Goal: Task Accomplishment & Management: Use online tool/utility

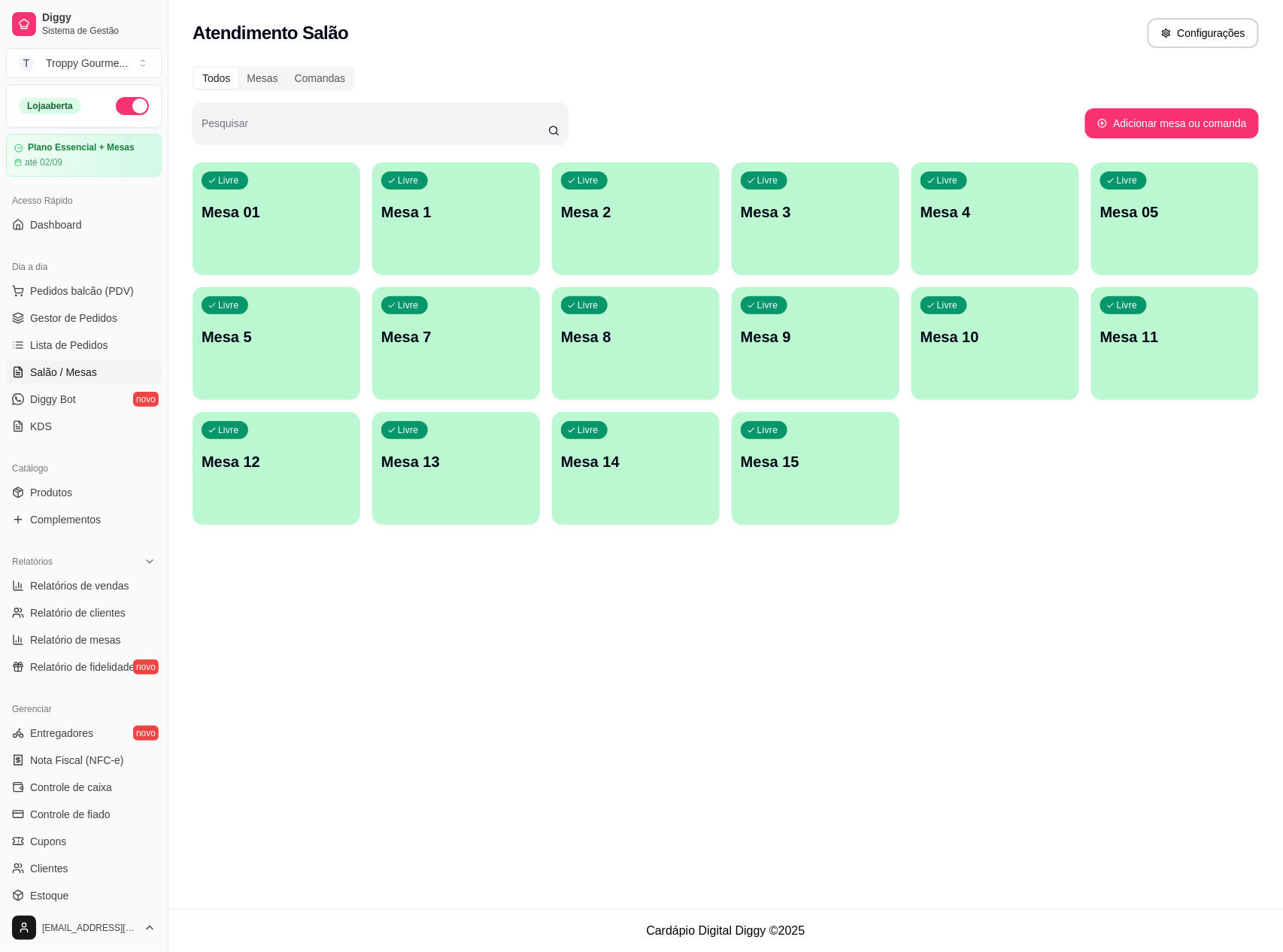
click at [295, 229] on div "Livre Mesa 01" at bounding box center [276, 210] width 168 height 95
click at [408, 227] on div "Livre Mesa 1" at bounding box center [456, 210] width 168 height 95
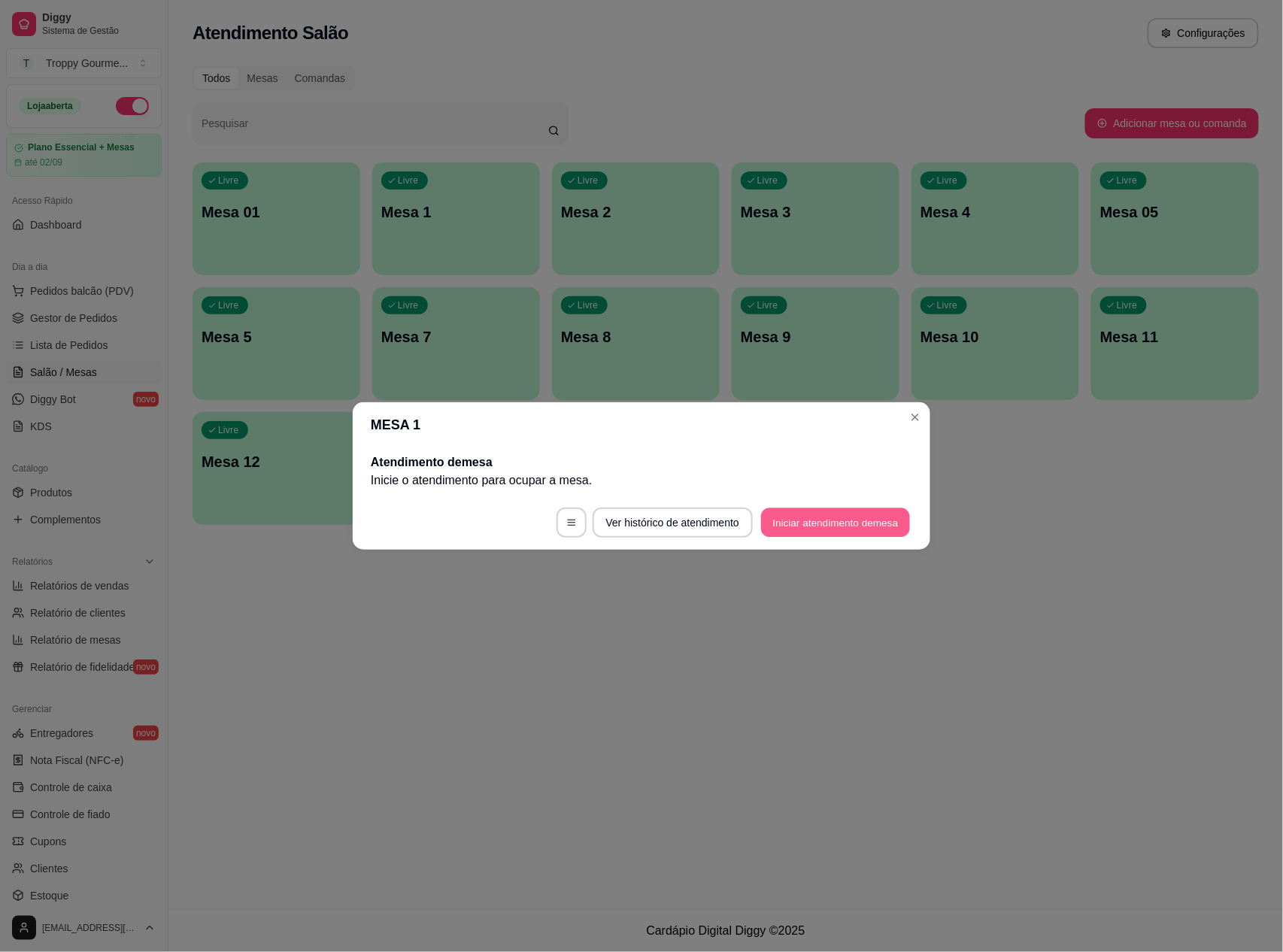
click at [824, 520] on button "Iniciar atendimento de mesa" at bounding box center [835, 523] width 149 height 29
click at [824, 520] on footer "Ver histórico de atendimento Iniciar atendimento de mesa" at bounding box center [641, 522] width 578 height 54
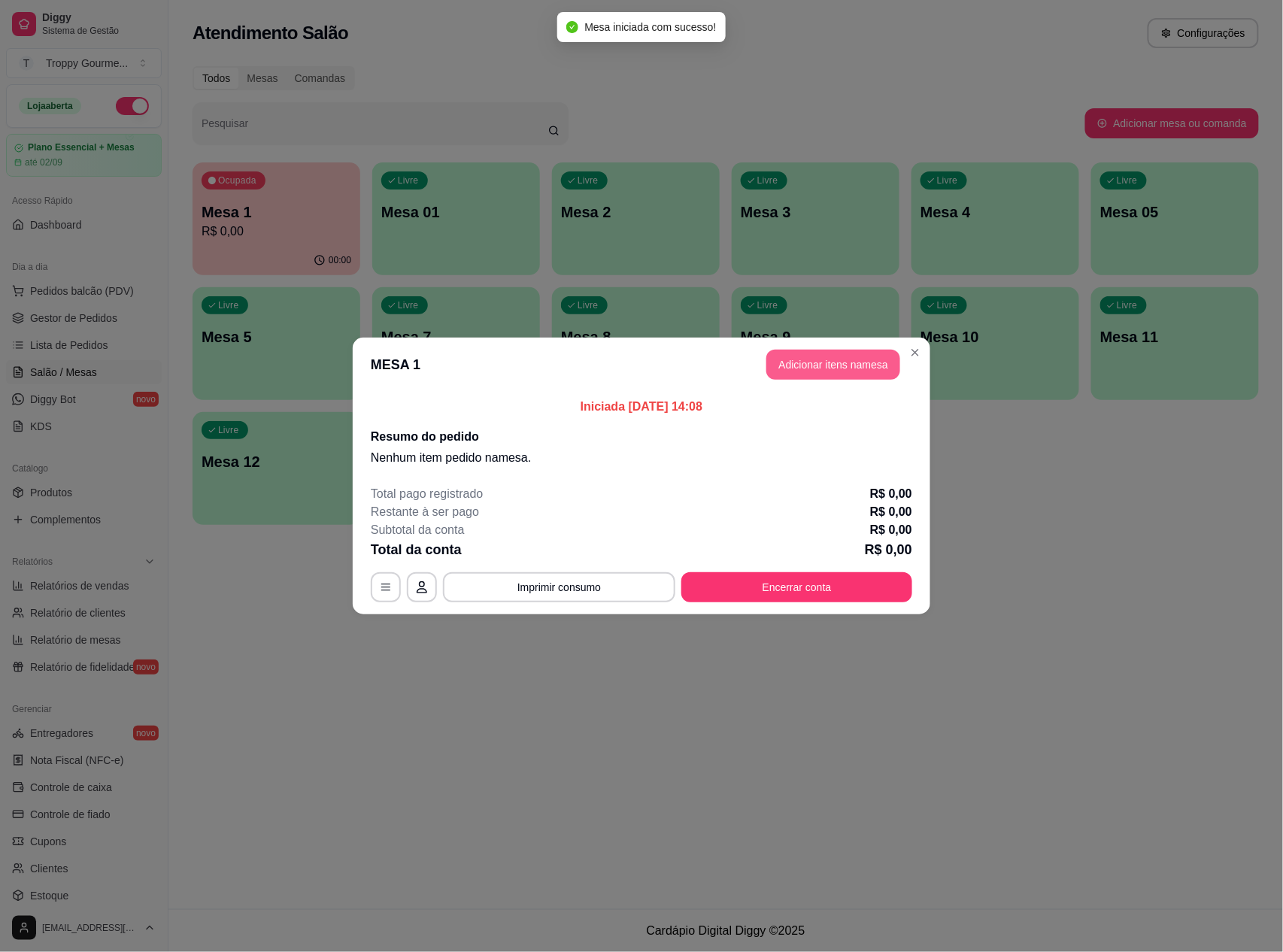
click at [848, 355] on button "Adicionar itens na mesa" at bounding box center [833, 364] width 134 height 30
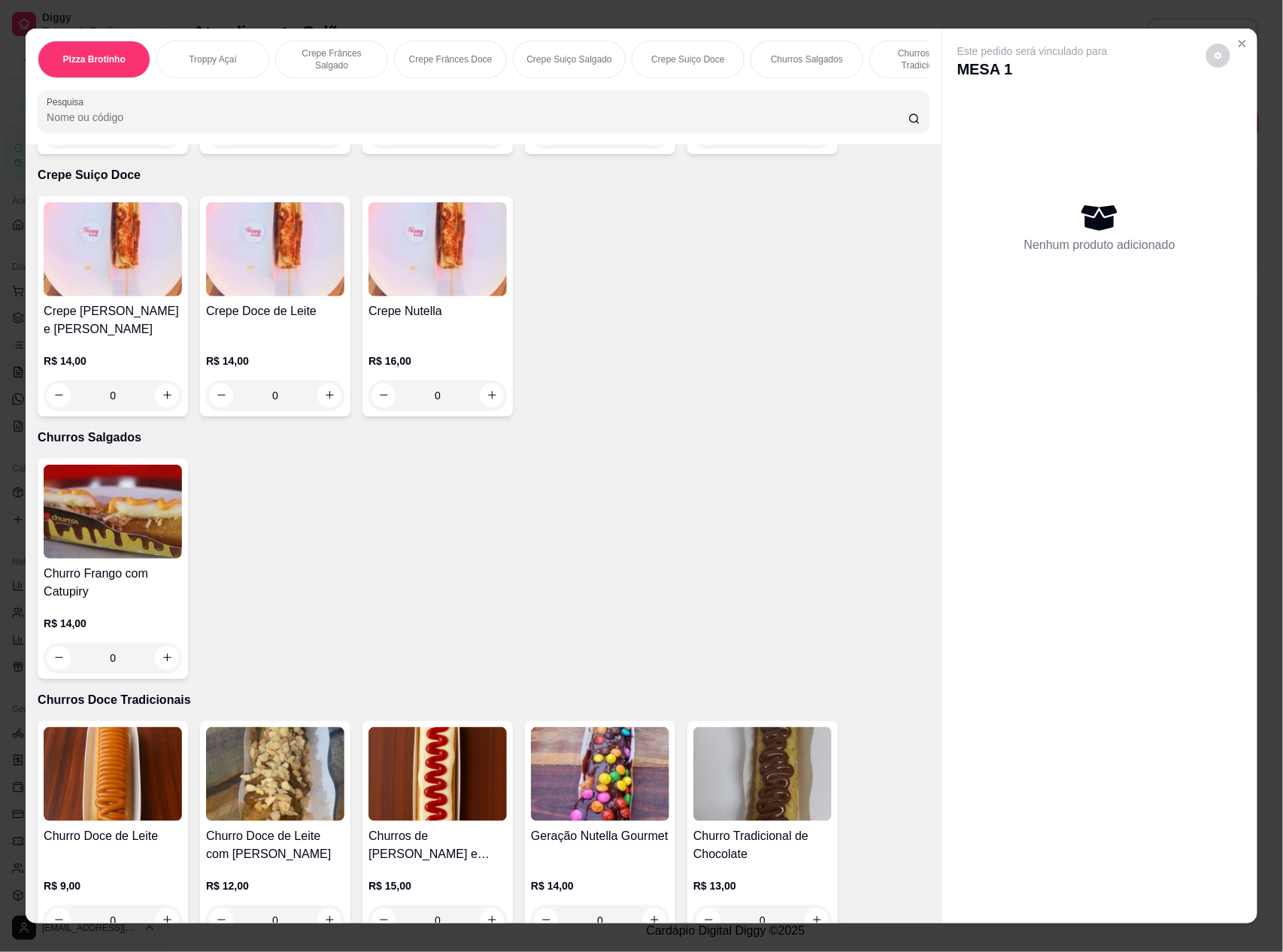
scroll to position [1904, 0]
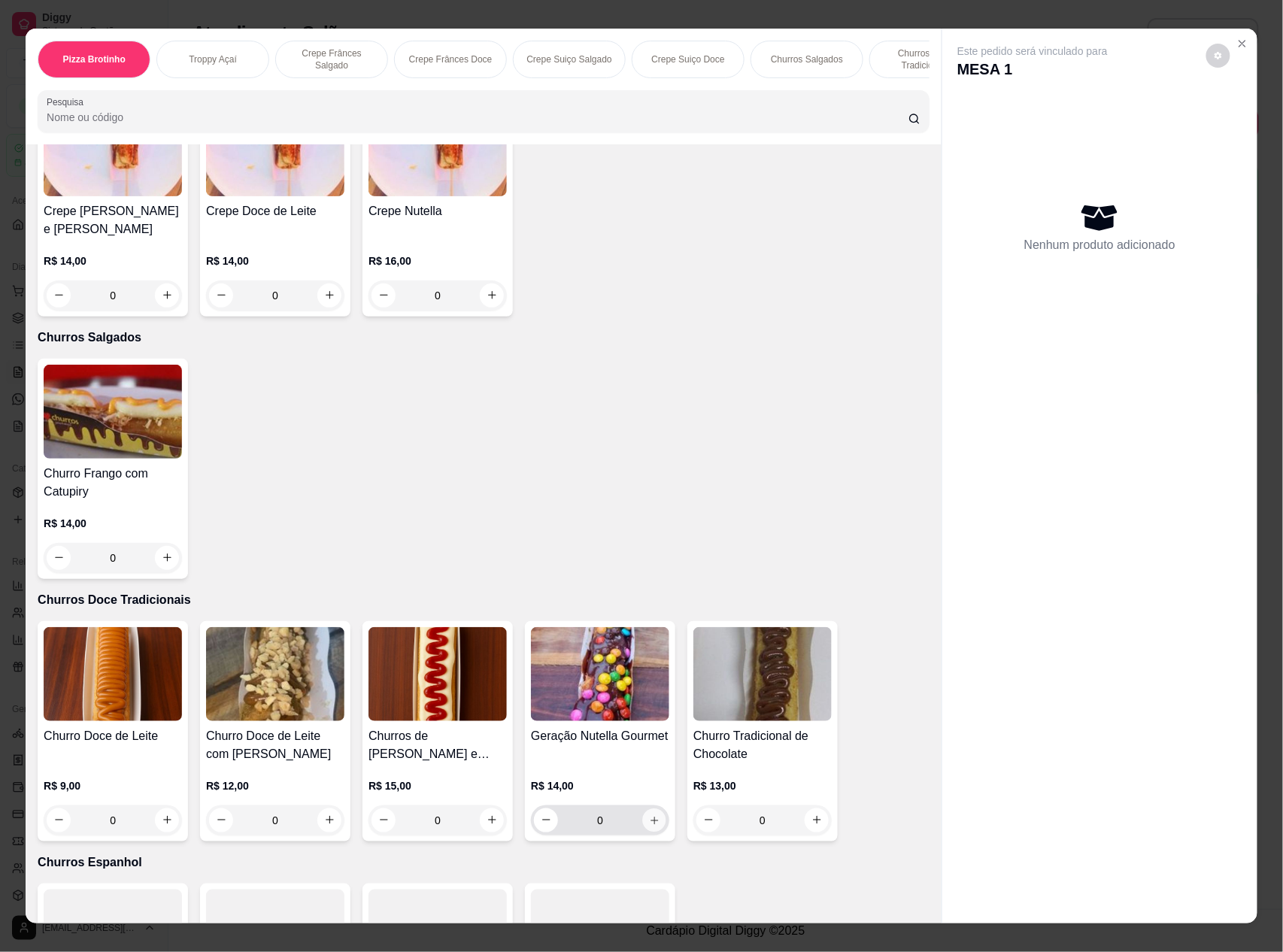
click at [647, 825] on button "increase-product-quantity" at bounding box center [655, 820] width 23 height 23
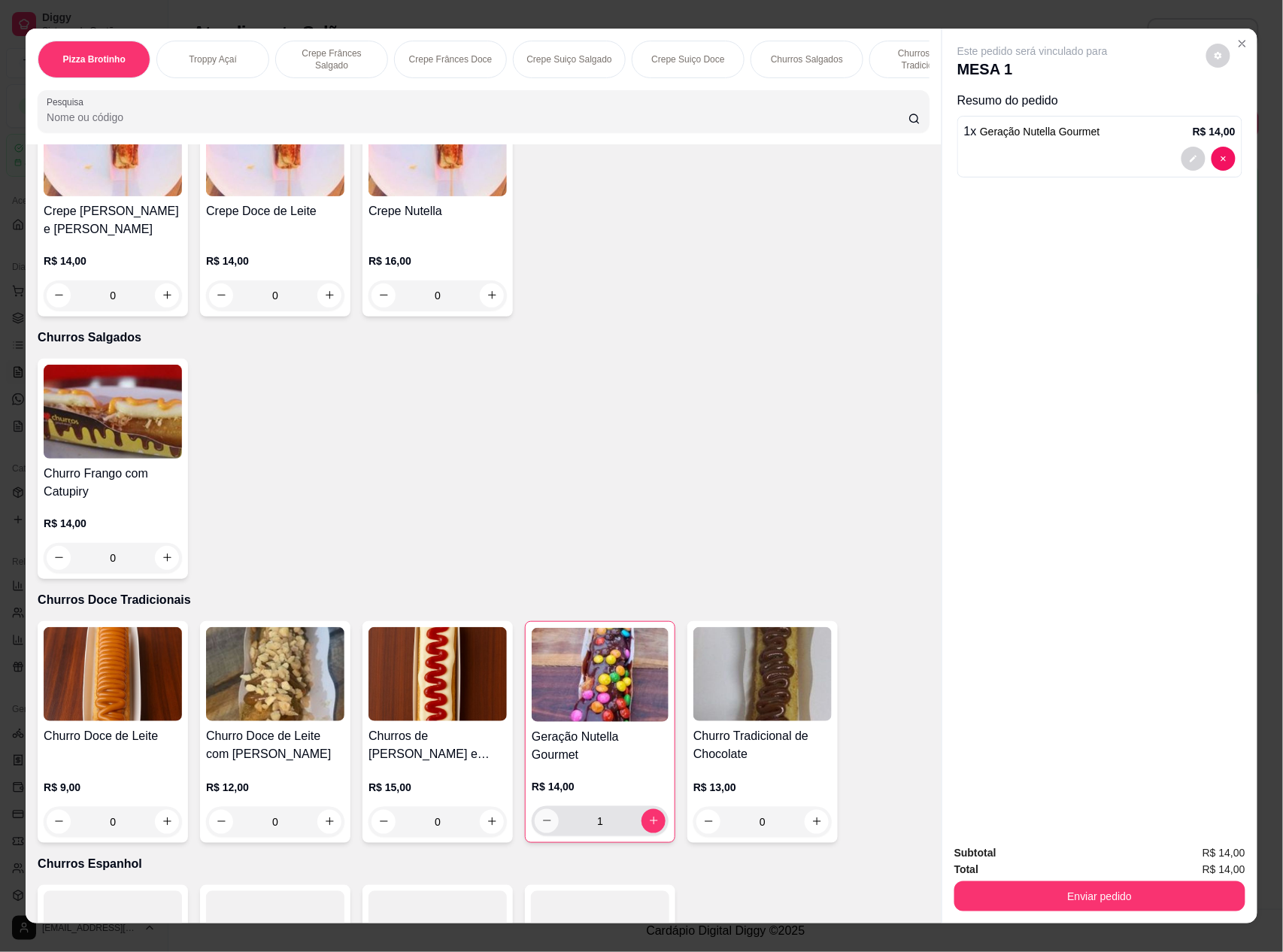
click at [542, 819] on icon "decrease-product-quantity" at bounding box center [547, 820] width 11 height 11
type input "0"
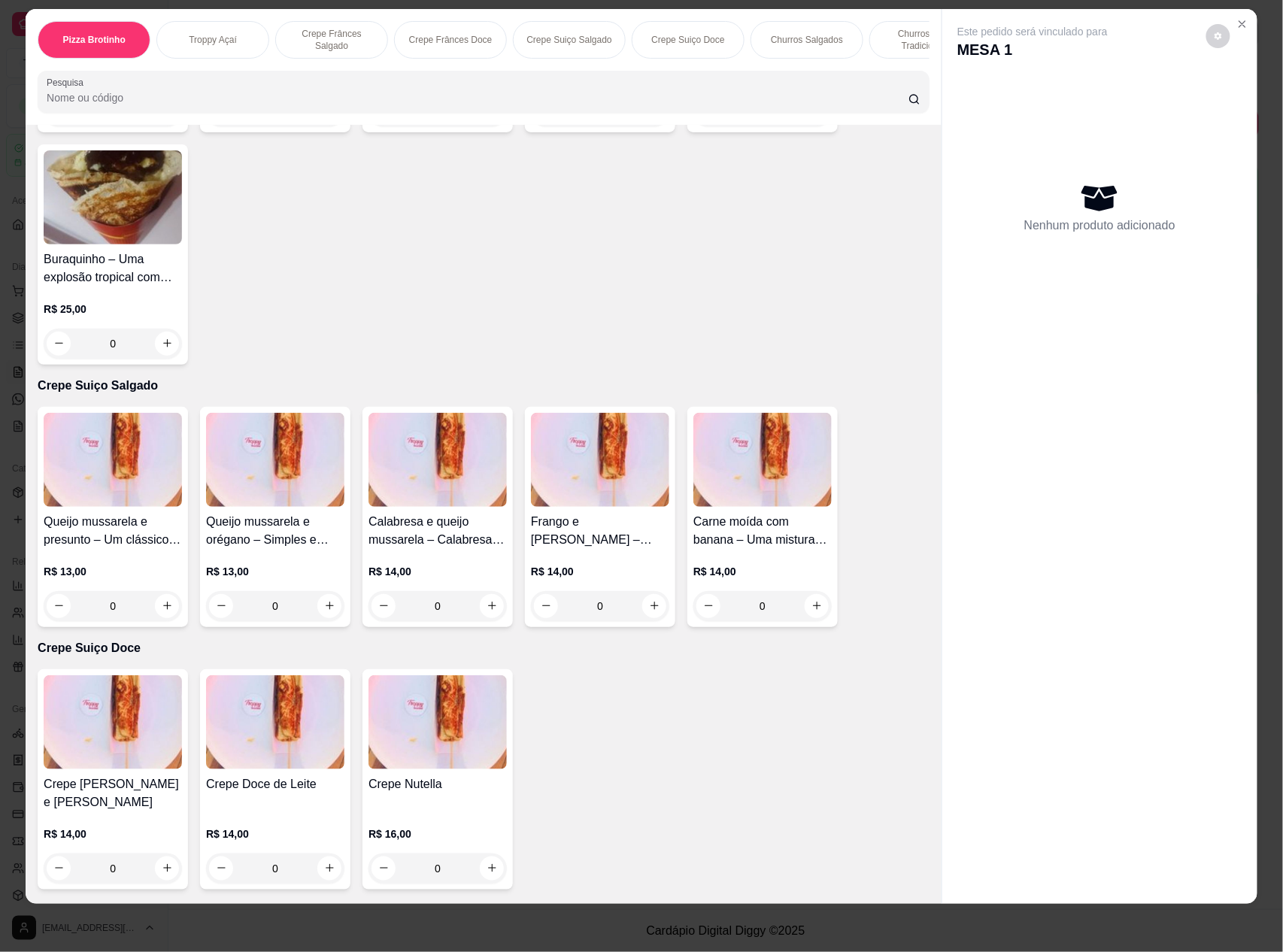
scroll to position [1212, 0]
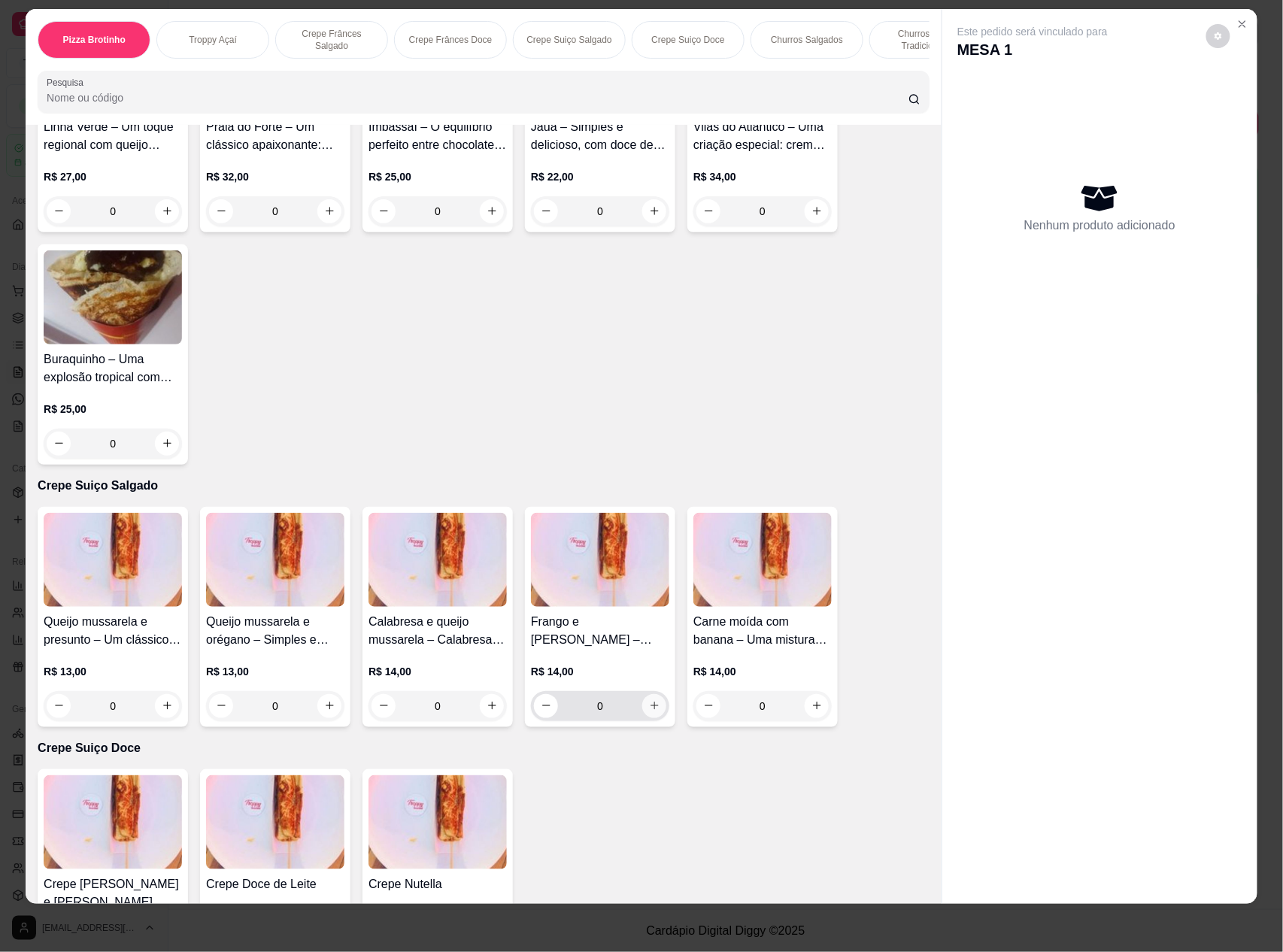
click at [649, 711] on icon "increase-product-quantity" at bounding box center [654, 705] width 11 height 11
type input "1"
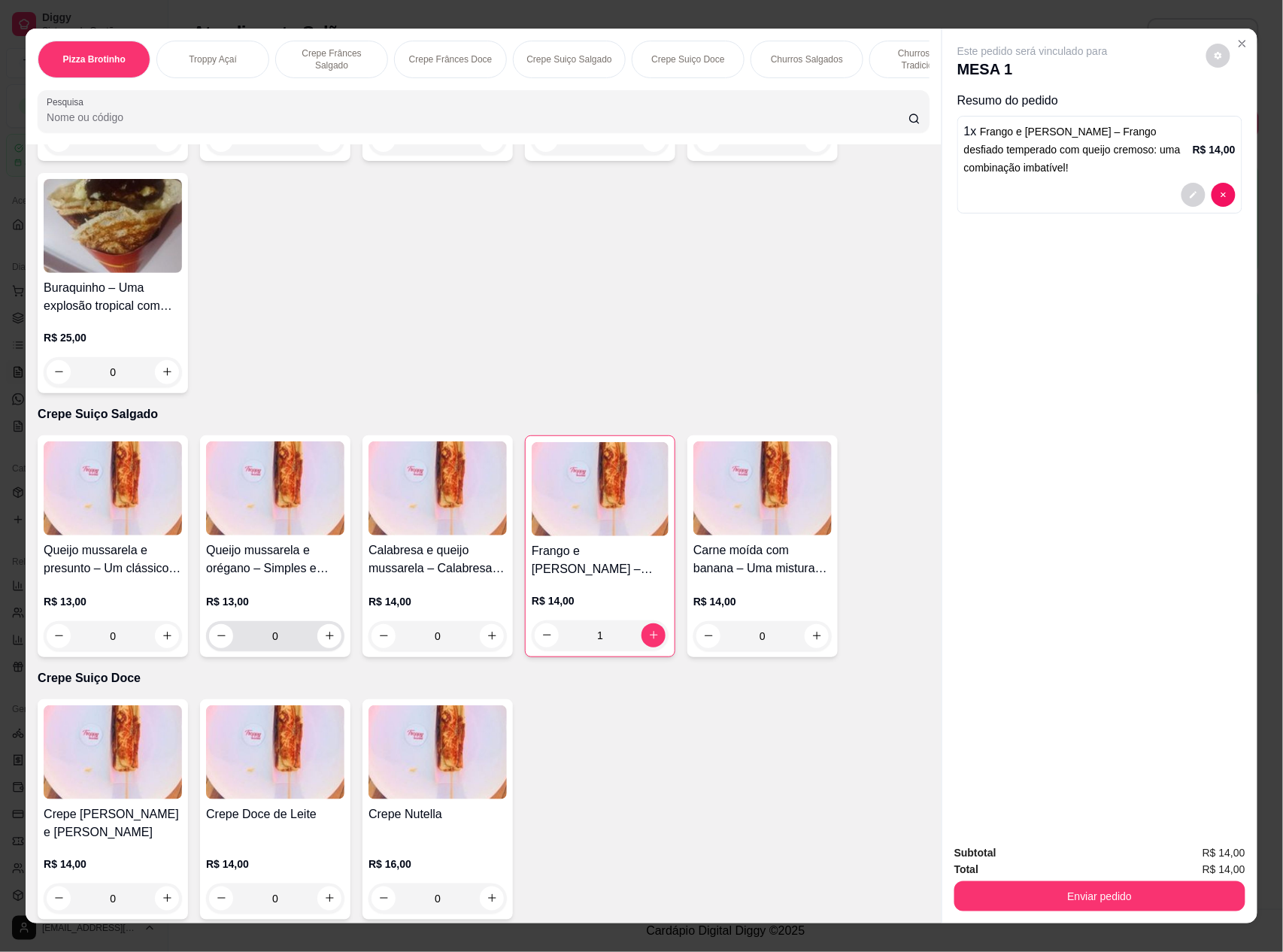
scroll to position [1402, 0]
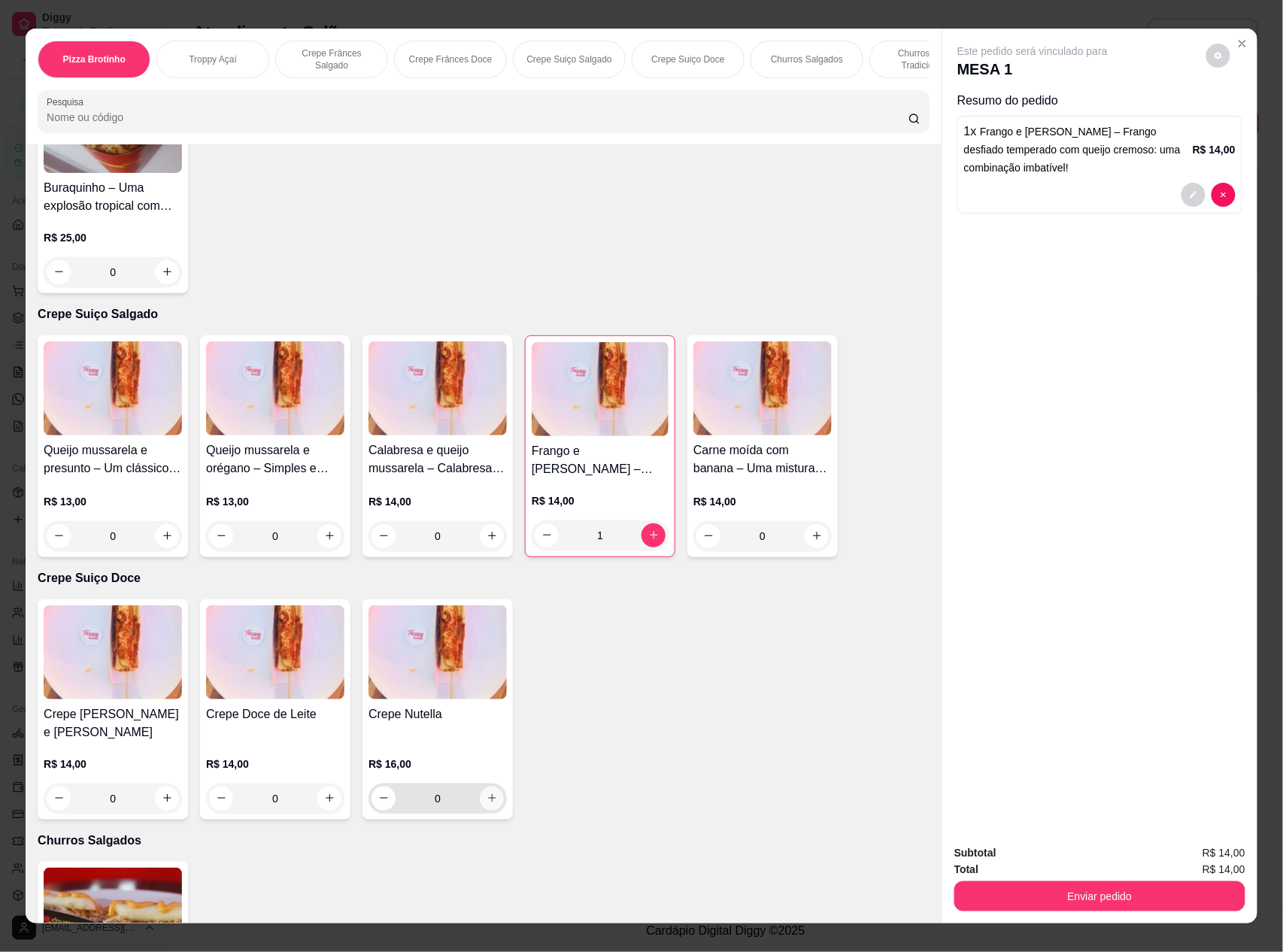
click at [487, 792] on icon "increase-product-quantity" at bounding box center [492, 798] width 11 height 11
type input "1"
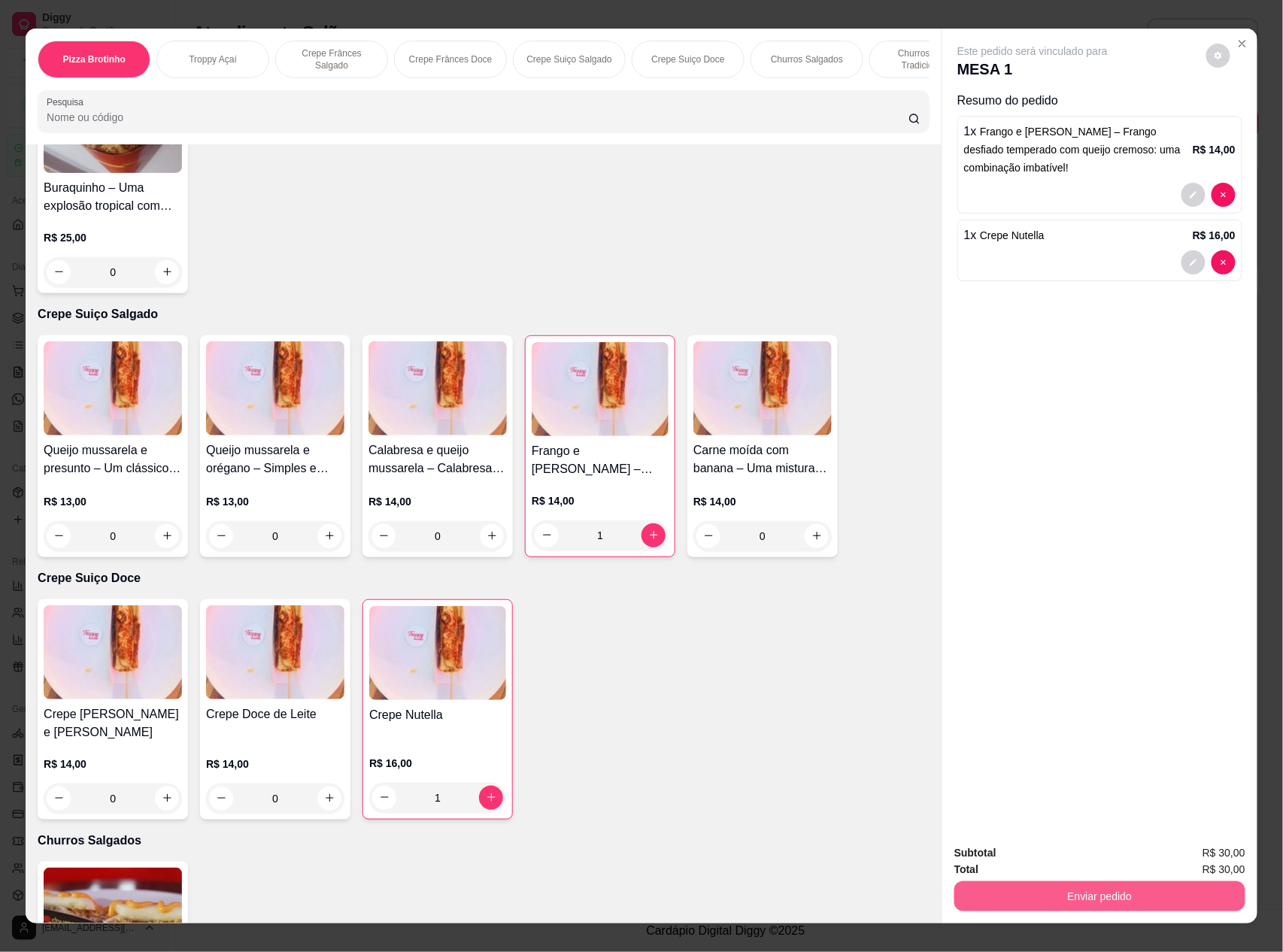
click at [1099, 889] on button "Enviar pedido" at bounding box center [1100, 895] width 291 height 30
click at [1078, 865] on button "Não registrar e enviar pedido" at bounding box center [1048, 859] width 156 height 28
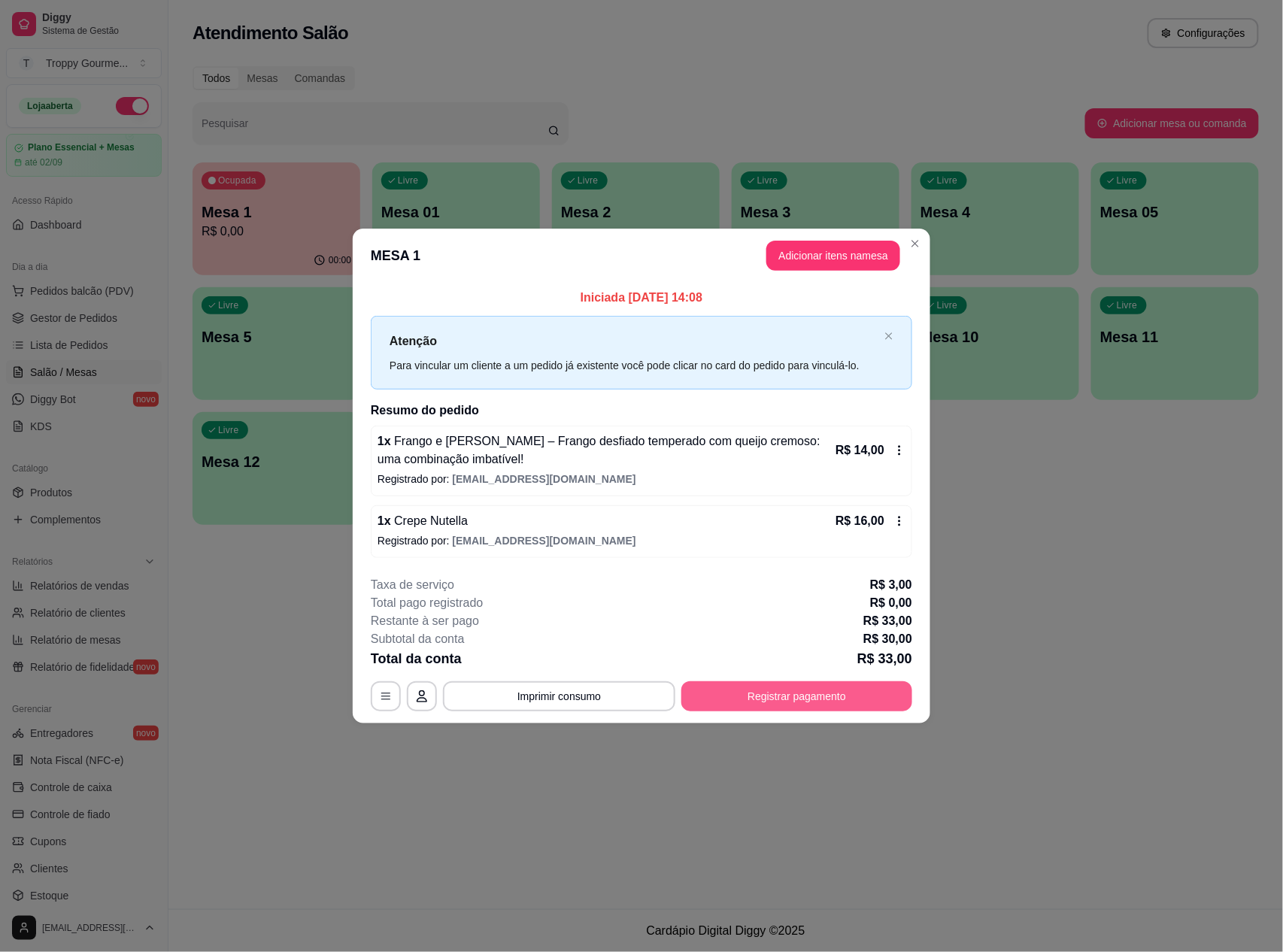
click at [869, 700] on button "Registrar pagamento" at bounding box center [797, 696] width 231 height 30
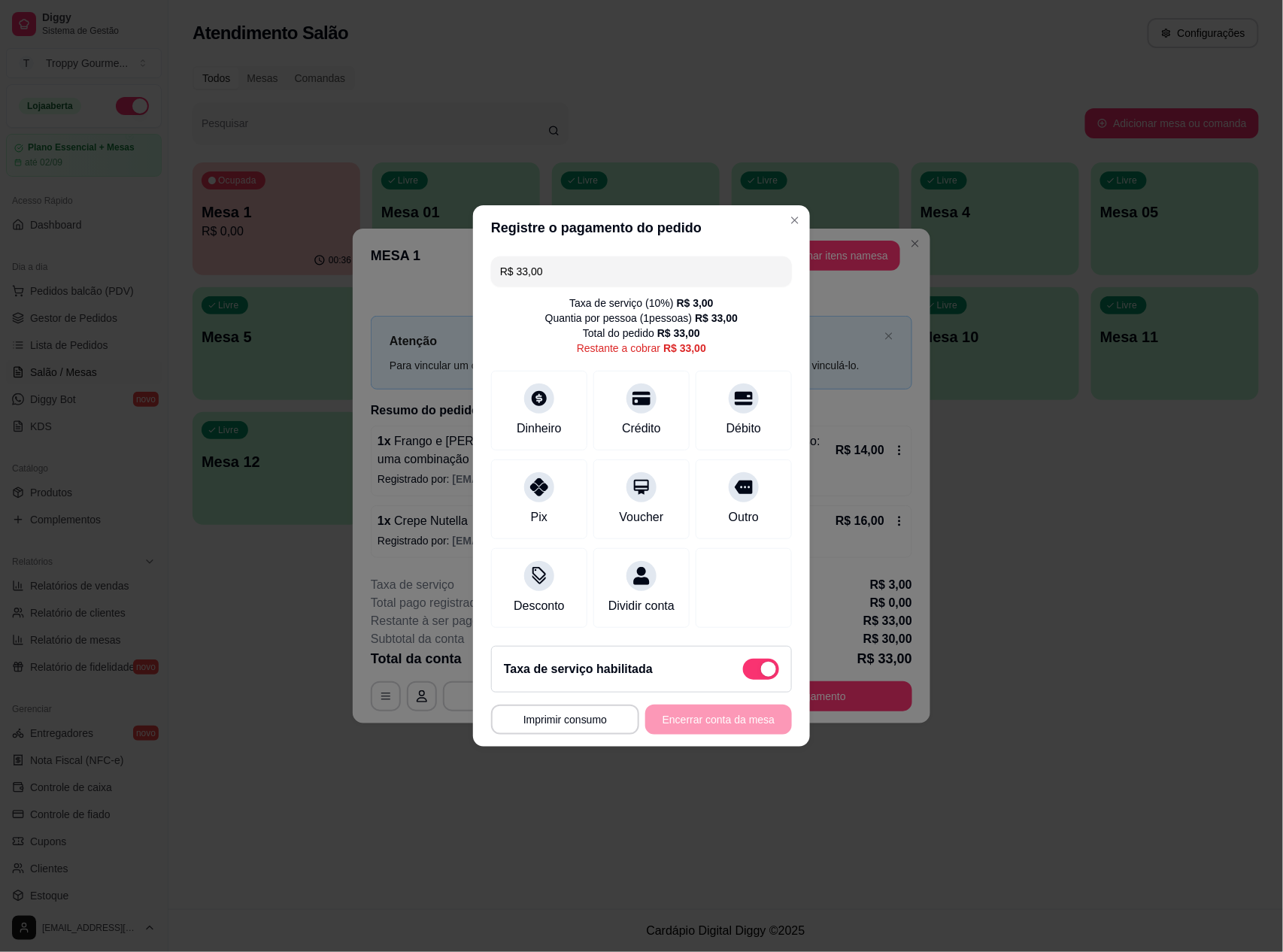
click at [761, 672] on span at bounding box center [769, 669] width 15 height 15
click at [752, 672] on input "checkbox" at bounding box center [747, 677] width 10 height 10
checkbox input "true"
type input "R$ 30,00"
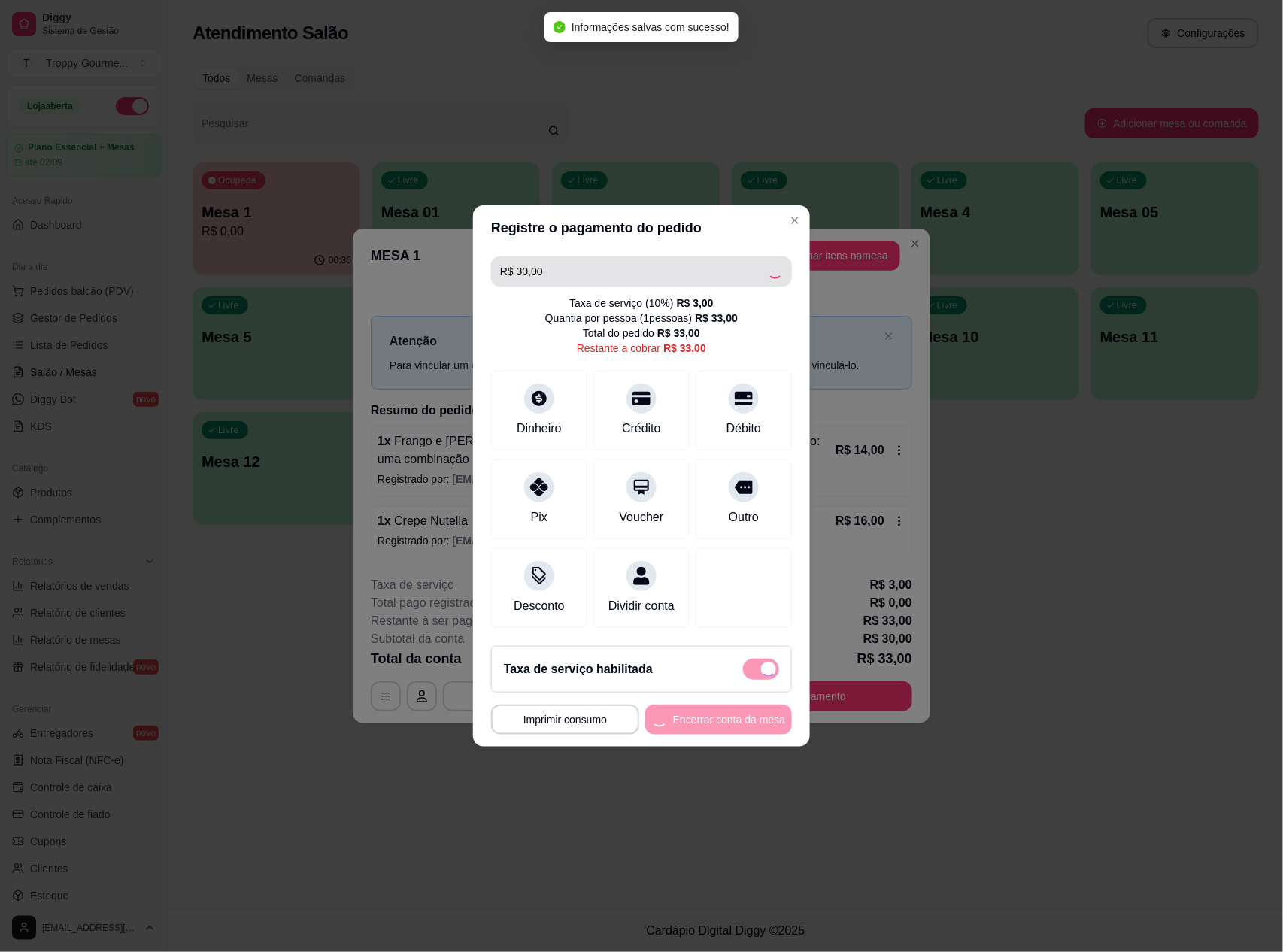
checkbox input "false"
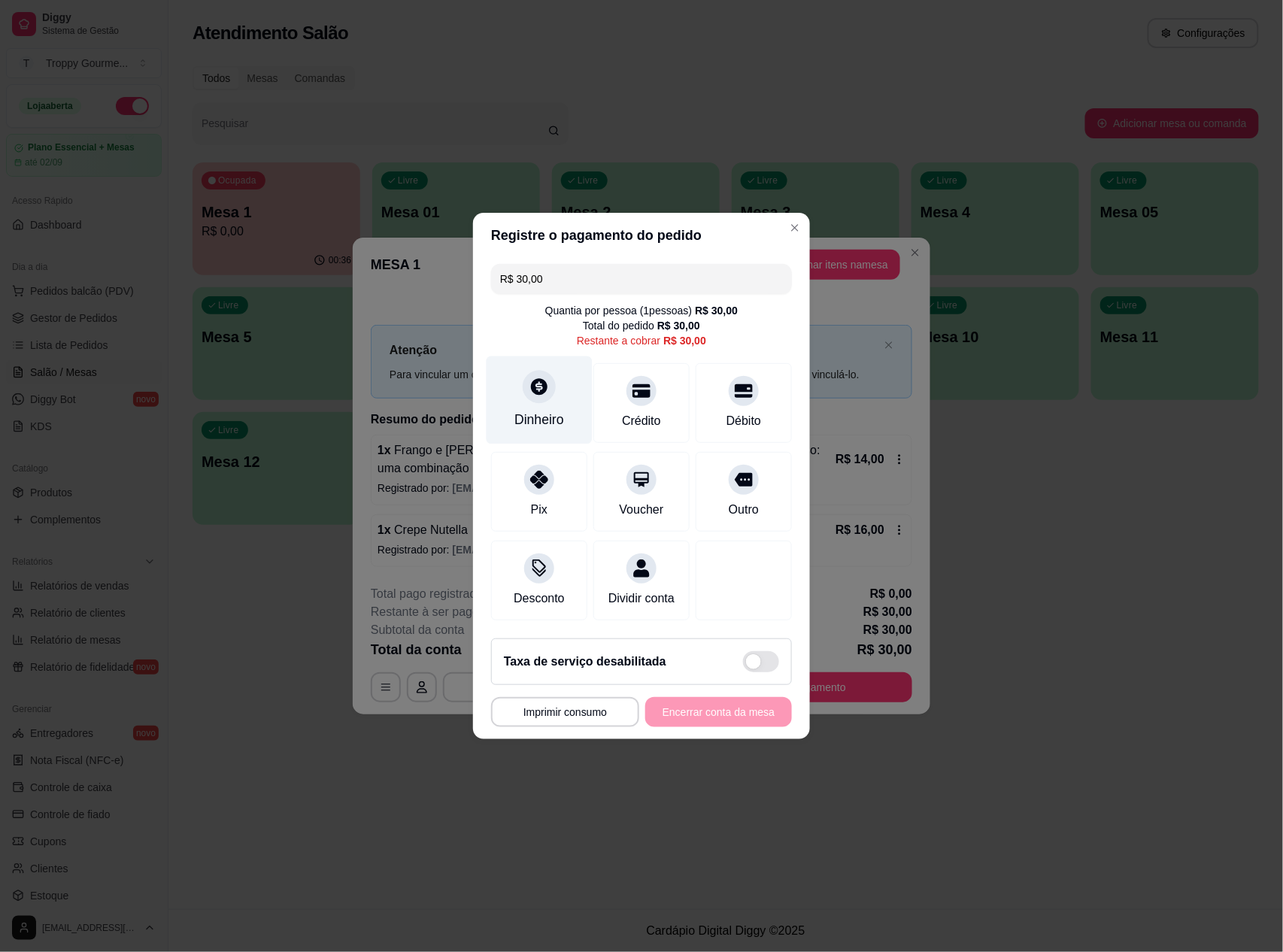
click at [552, 388] on div "Dinheiro" at bounding box center [539, 400] width 106 height 88
click at [551, 395] on div "Dinheiro" at bounding box center [539, 400] width 106 height 88
type input "R$ 0,00"
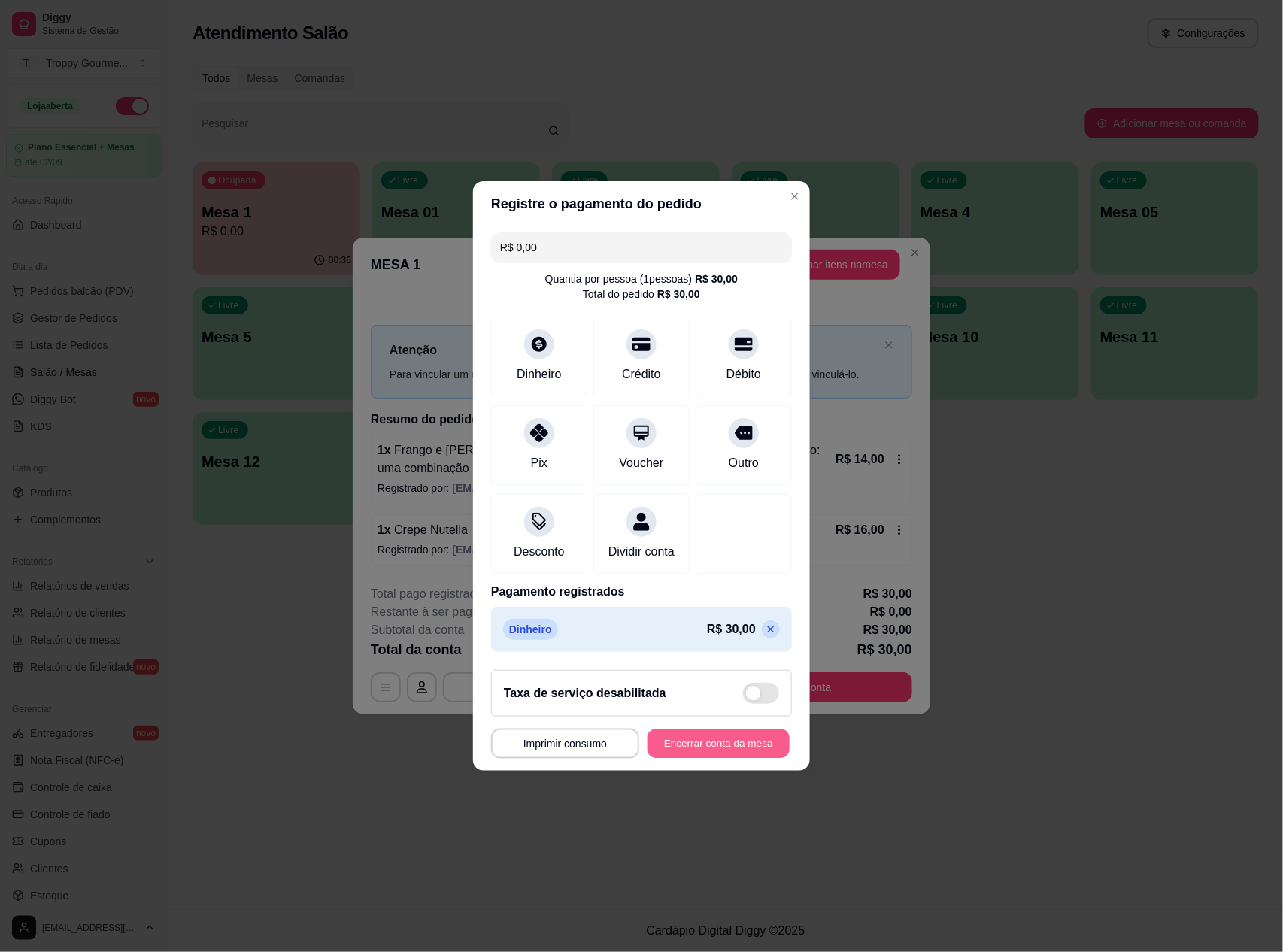
click at [701, 744] on button "Encerrar conta da mesa" at bounding box center [718, 744] width 142 height 29
